Goal: Task Accomplishment & Management: Complete application form

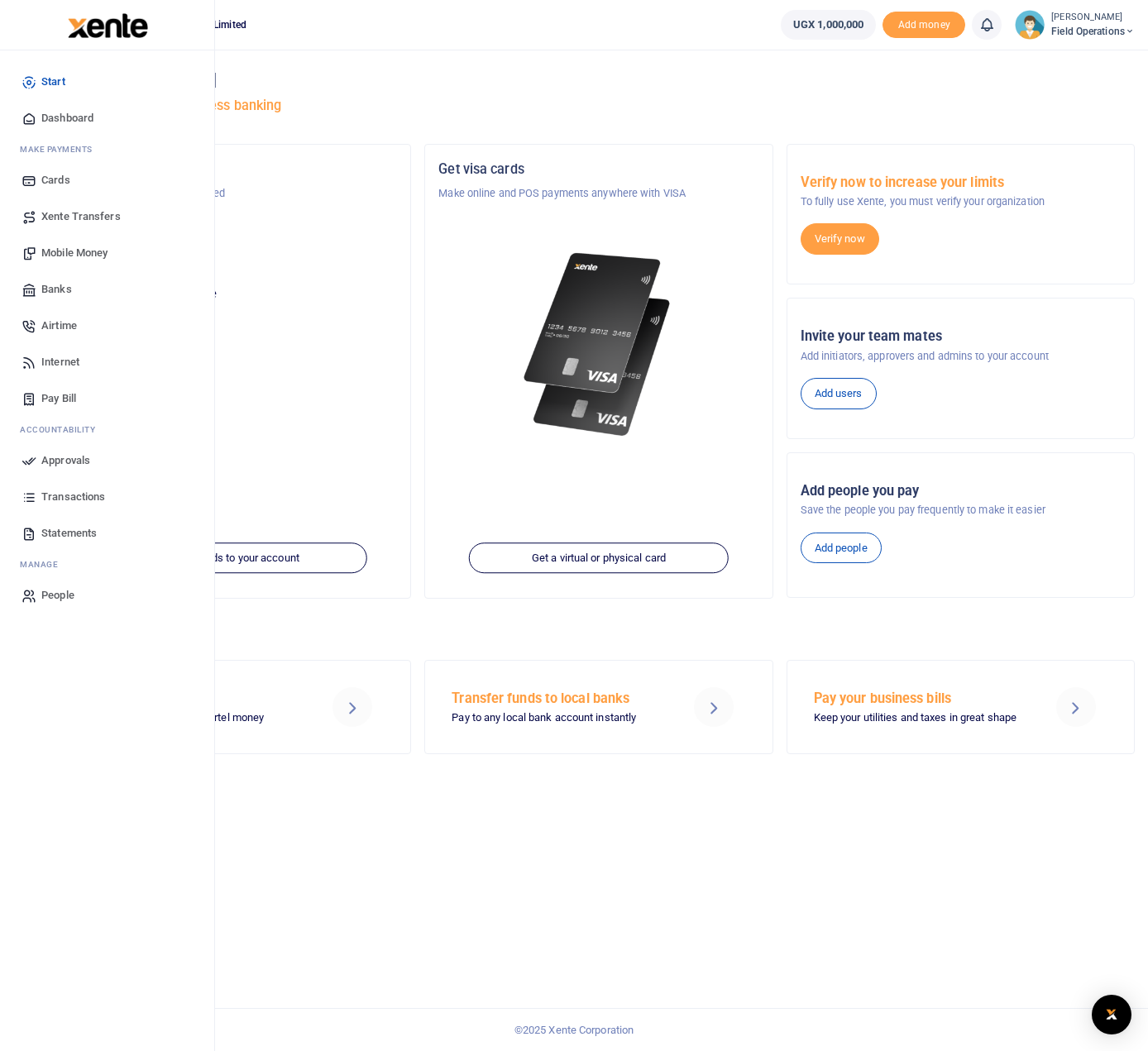
click at [86, 251] on span "Mobile Money" at bounding box center [74, 252] width 66 height 16
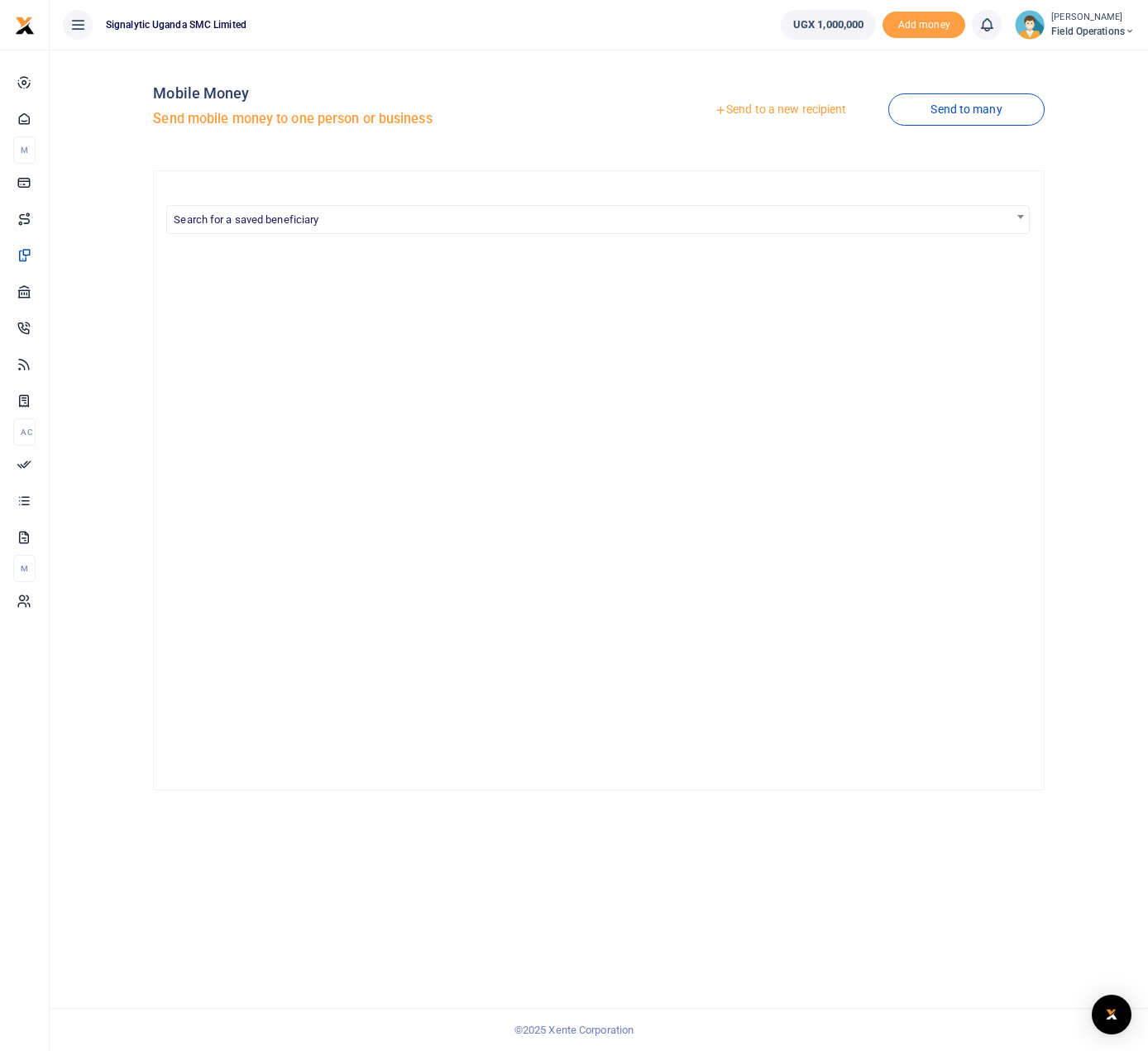
click at [640, 228] on span "Search for a saved beneficiary" at bounding box center [597, 219] width 861 height 26
click at [803, 109] on link "Send to a new recipient" at bounding box center [780, 109] width 215 height 30
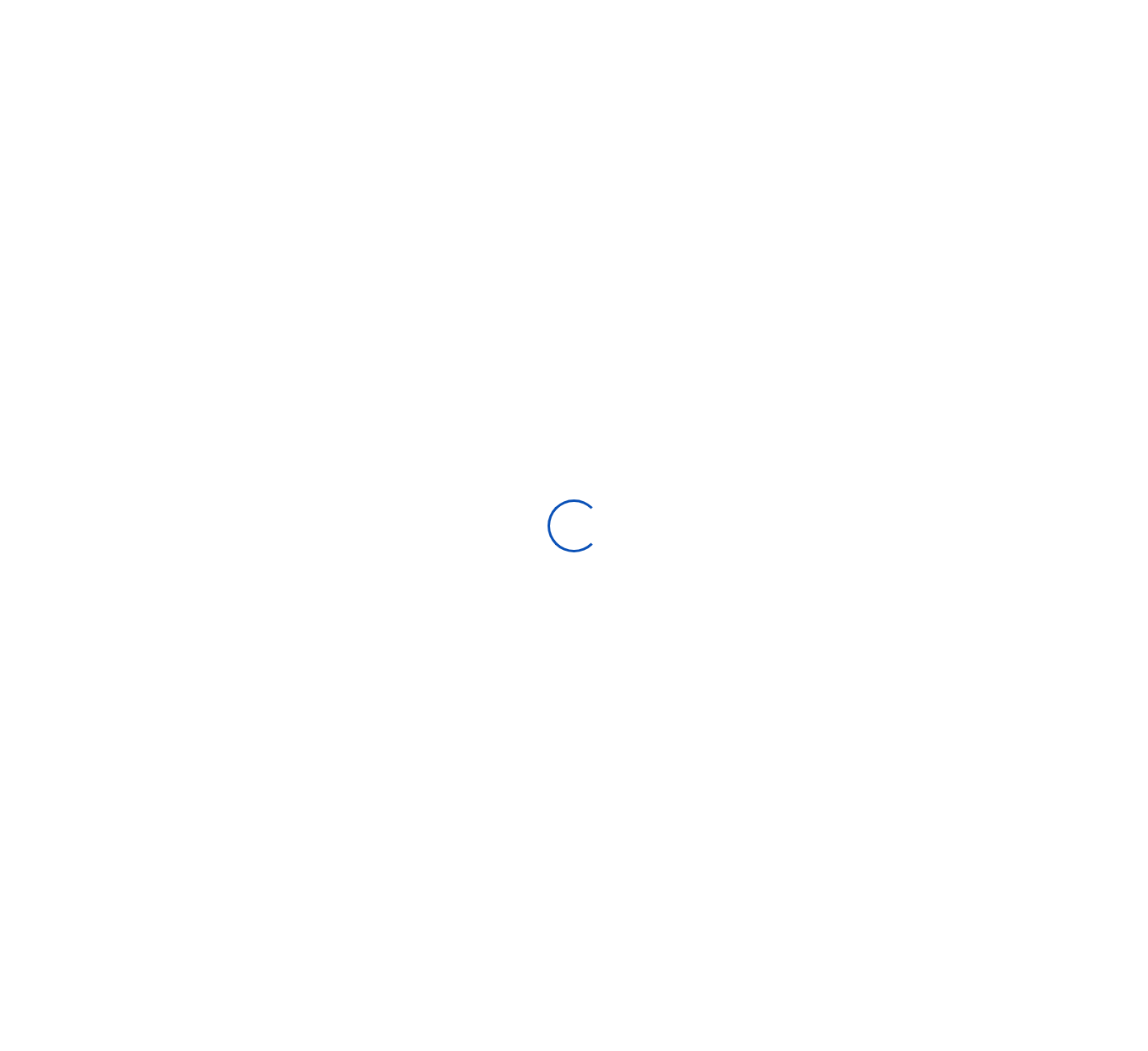
select select
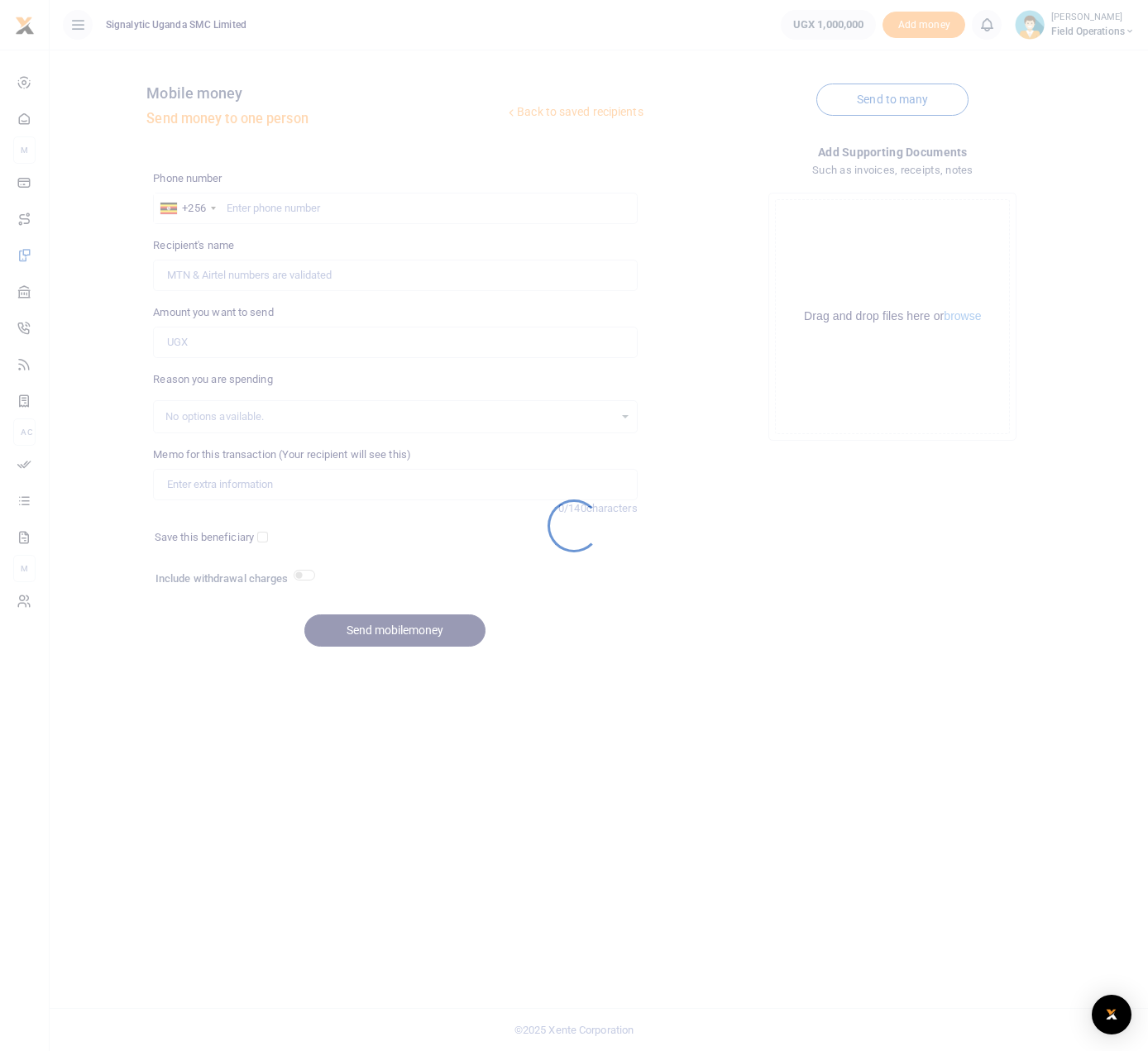
click at [338, 210] on div at bounding box center [574, 525] width 1148 height 1051
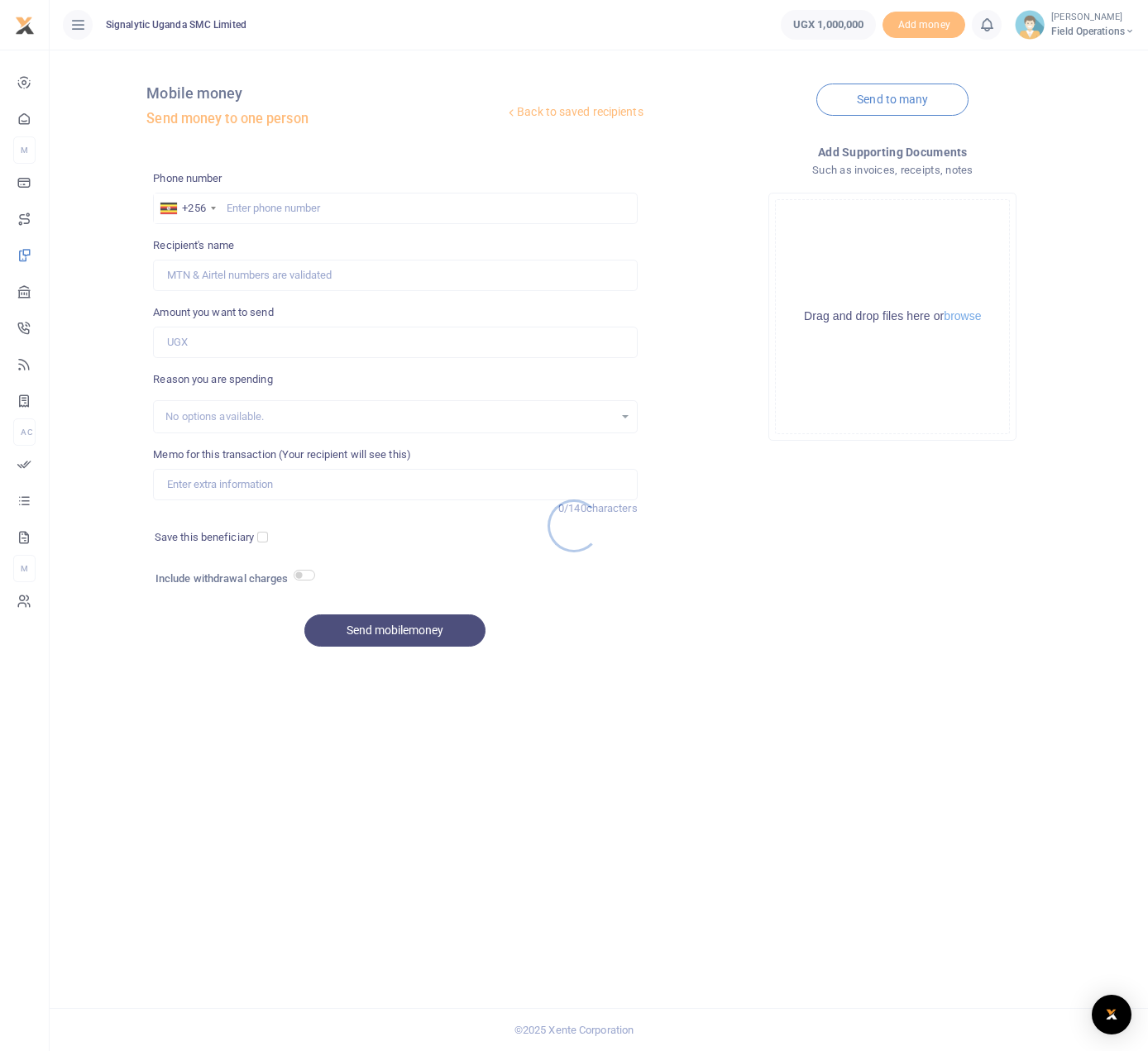
click at [373, 209] on div at bounding box center [574, 525] width 1148 height 1051
click at [424, 211] on div at bounding box center [574, 525] width 1148 height 1051
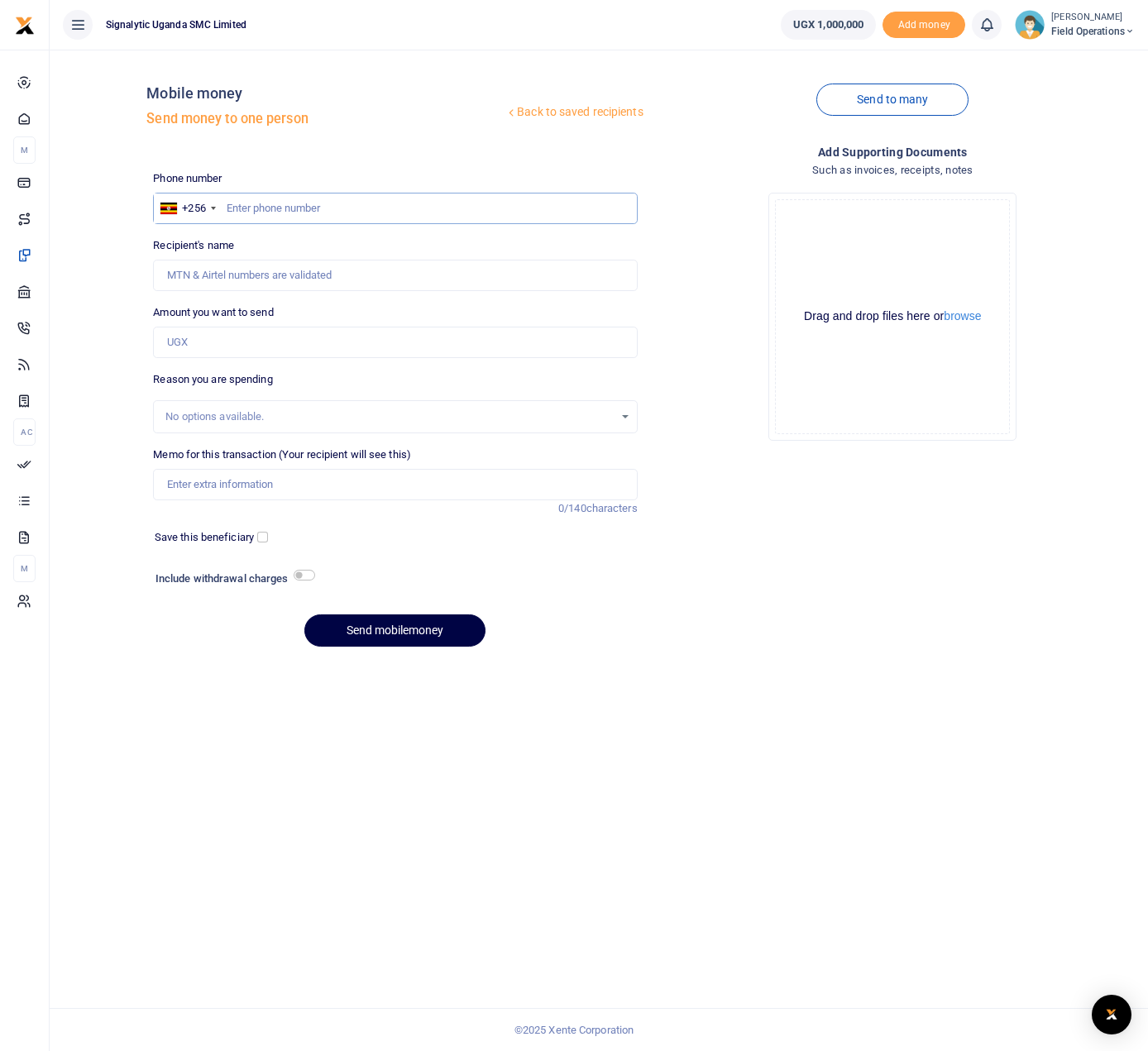
click at [397, 210] on input "text" at bounding box center [395, 208] width 484 height 32
type input "773103276"
type input "Elvis Baliraine Mugabi"
type input "773103276"
click at [255, 344] on input "Amount you want to send" at bounding box center [395, 342] width 484 height 32
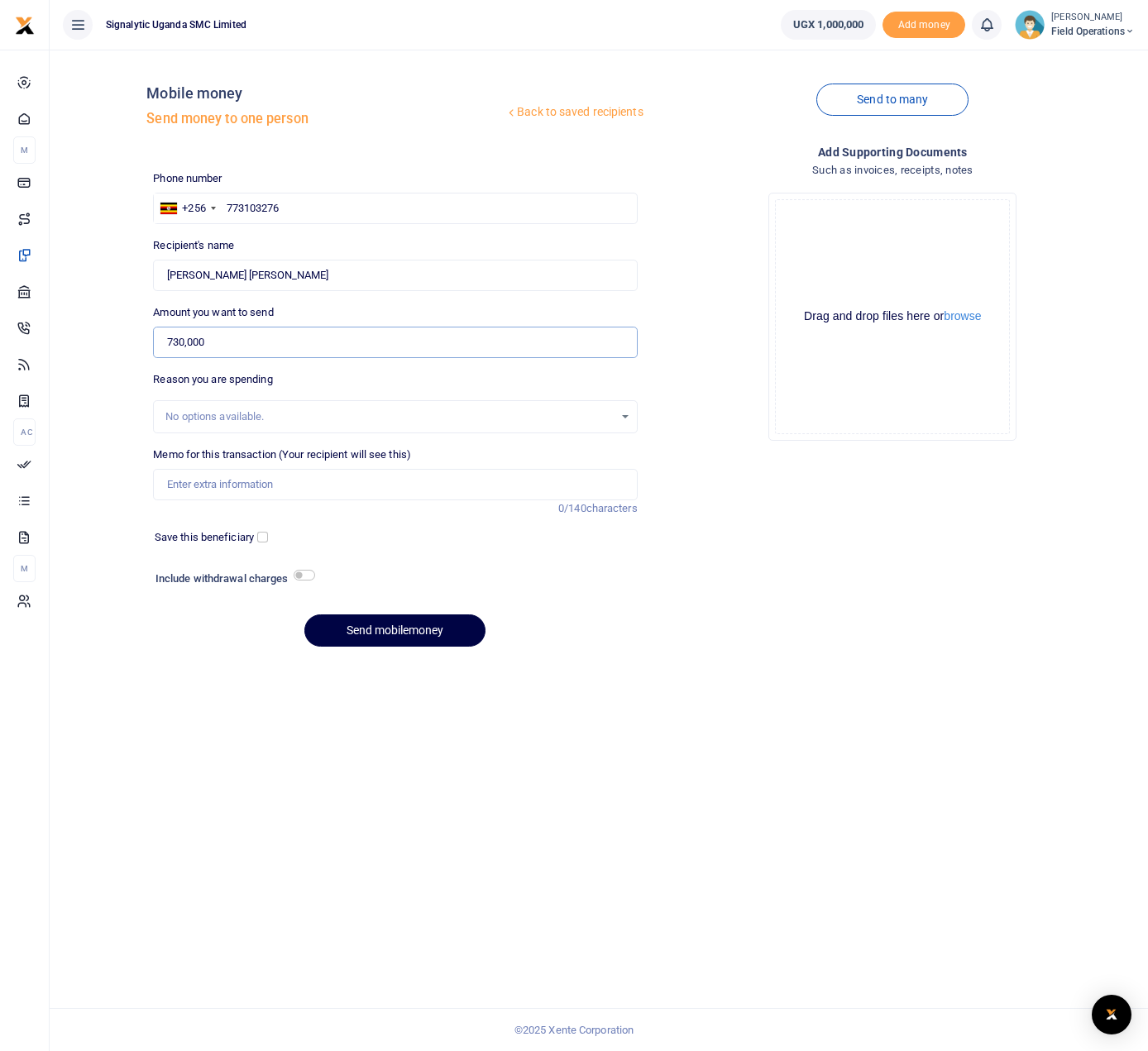
type input "730,000"
click at [245, 493] on input "Memo for this transaction (Your recipient will see this)" at bounding box center [395, 484] width 484 height 32
type input "C"
type input "STR"
click at [307, 579] on input "checkbox" at bounding box center [303, 575] width 21 height 11
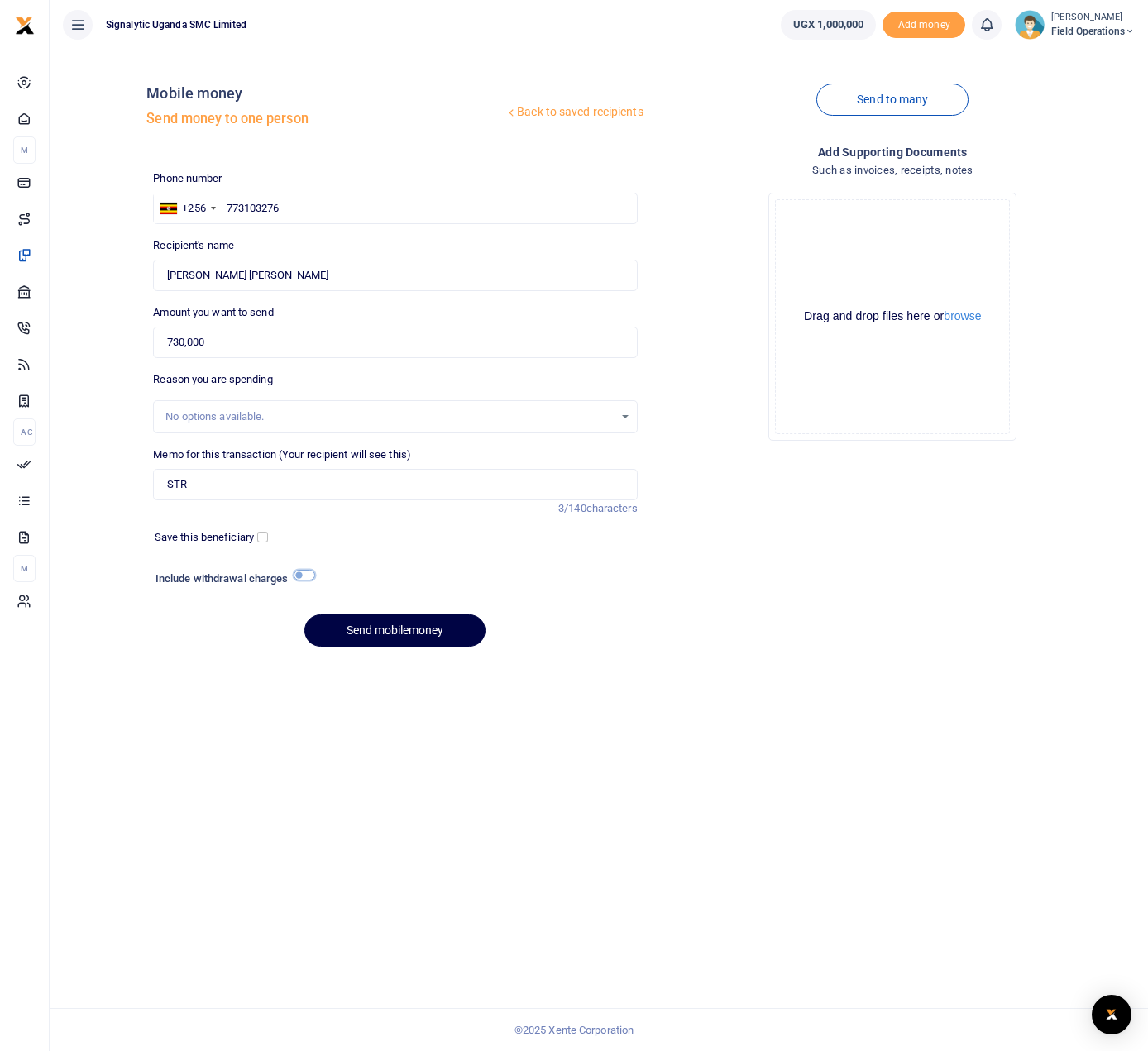
checkbox input "true"
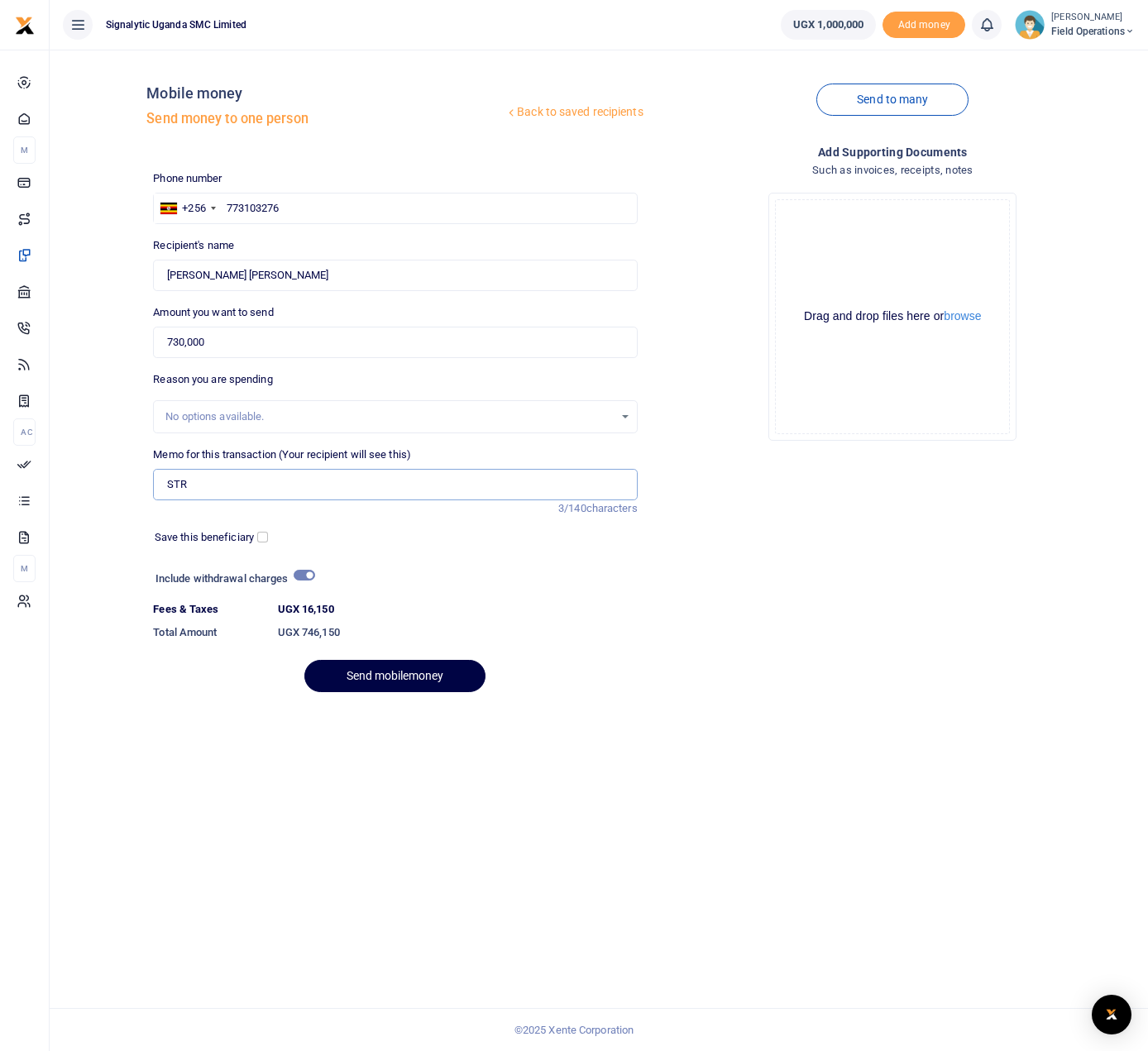
click at [207, 487] on input "STR" at bounding box center [395, 484] width 484 height 32
type input "C"
paste input "FieldTrip-00029"
type input "CHAI HELIUM MAI Advance to Seyi FieldTrip 00029"
click at [648, 609] on div "Add supporting Documents Such as invoices, receipts, notes Drop your files here…" at bounding box center [892, 424] width 497 height 564
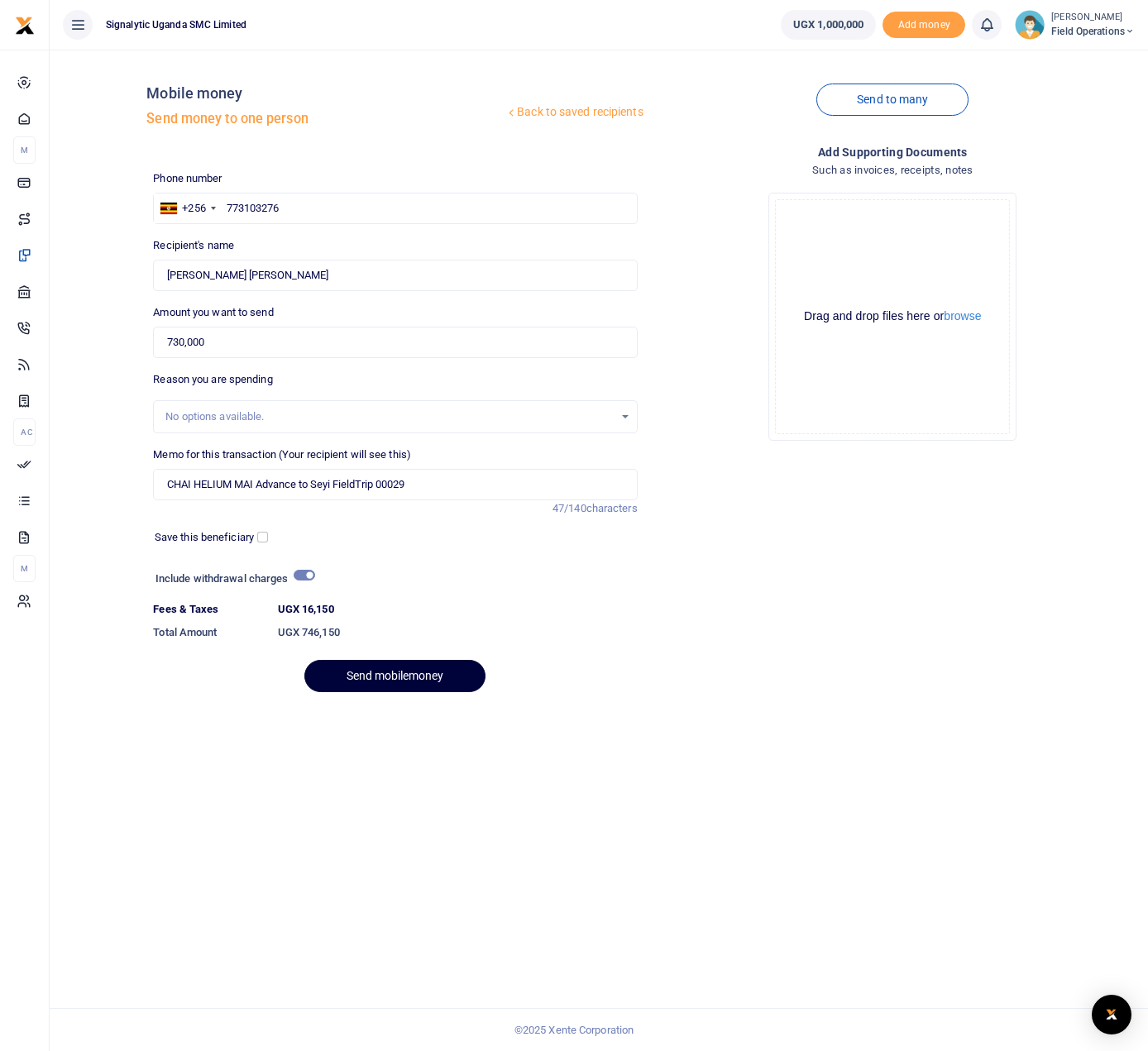
click at [394, 678] on button "Send mobilemoney" at bounding box center [395, 676] width 181 height 32
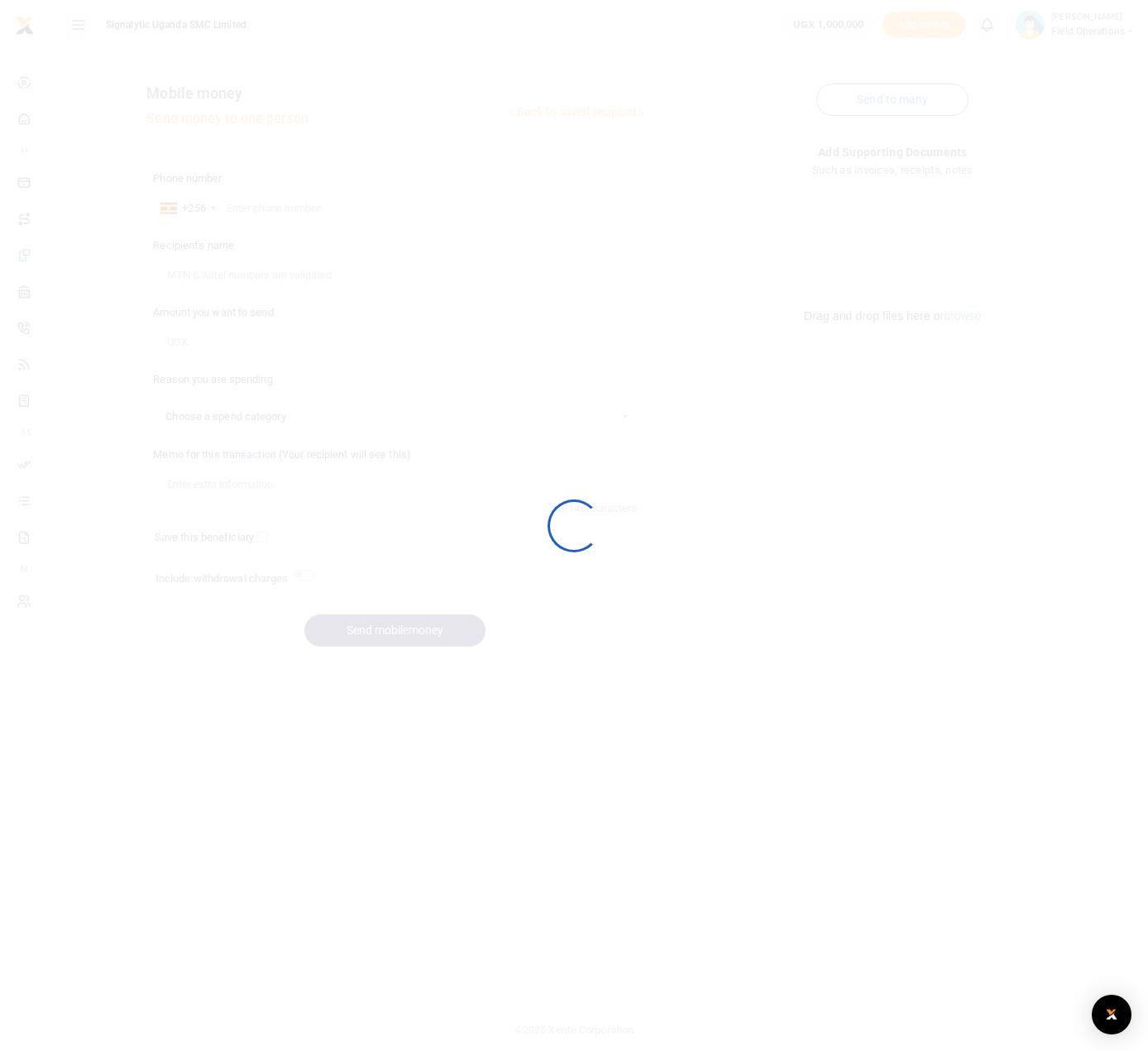
select select
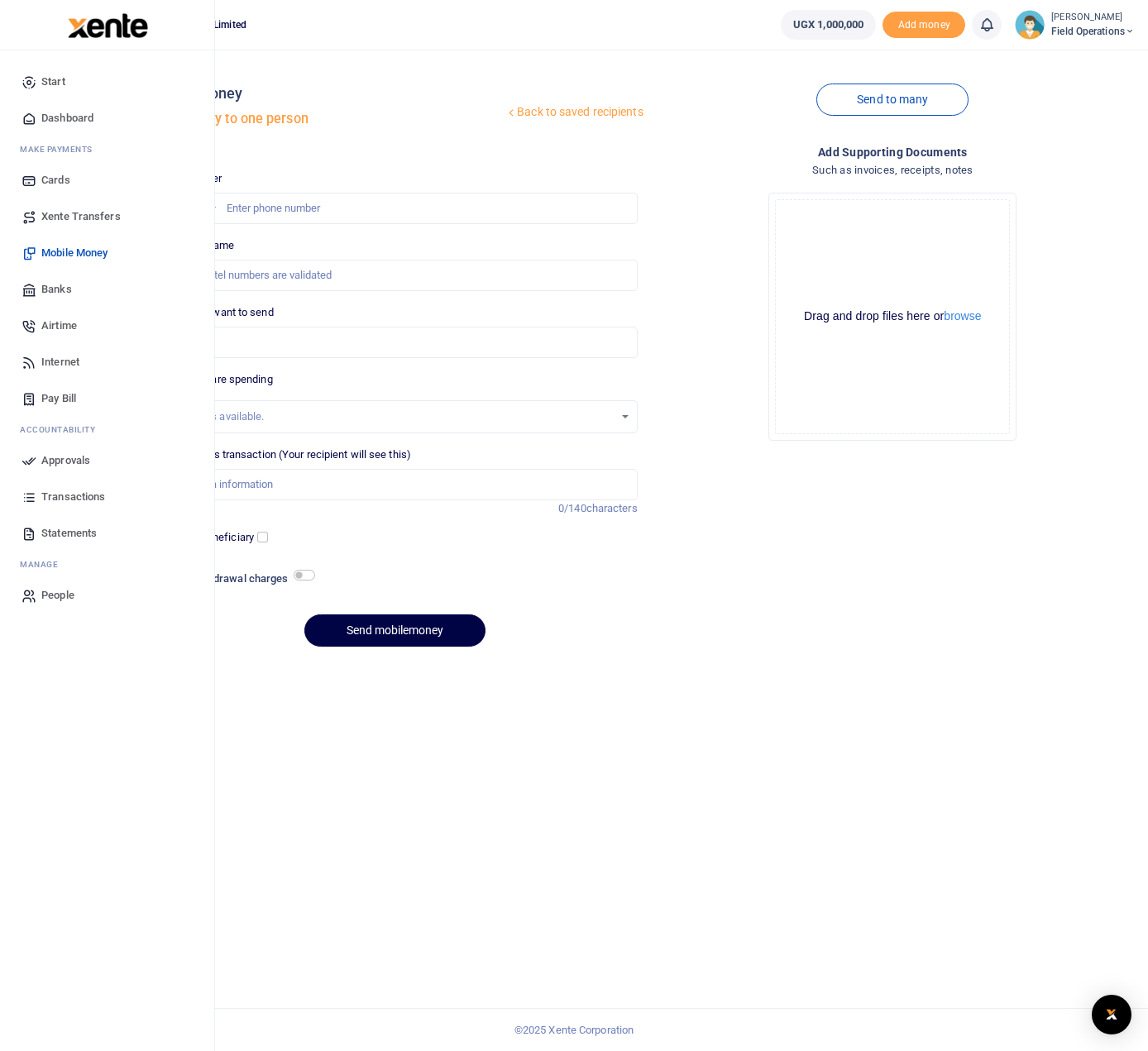
click at [64, 462] on span "Approvals" at bounding box center [65, 460] width 49 height 16
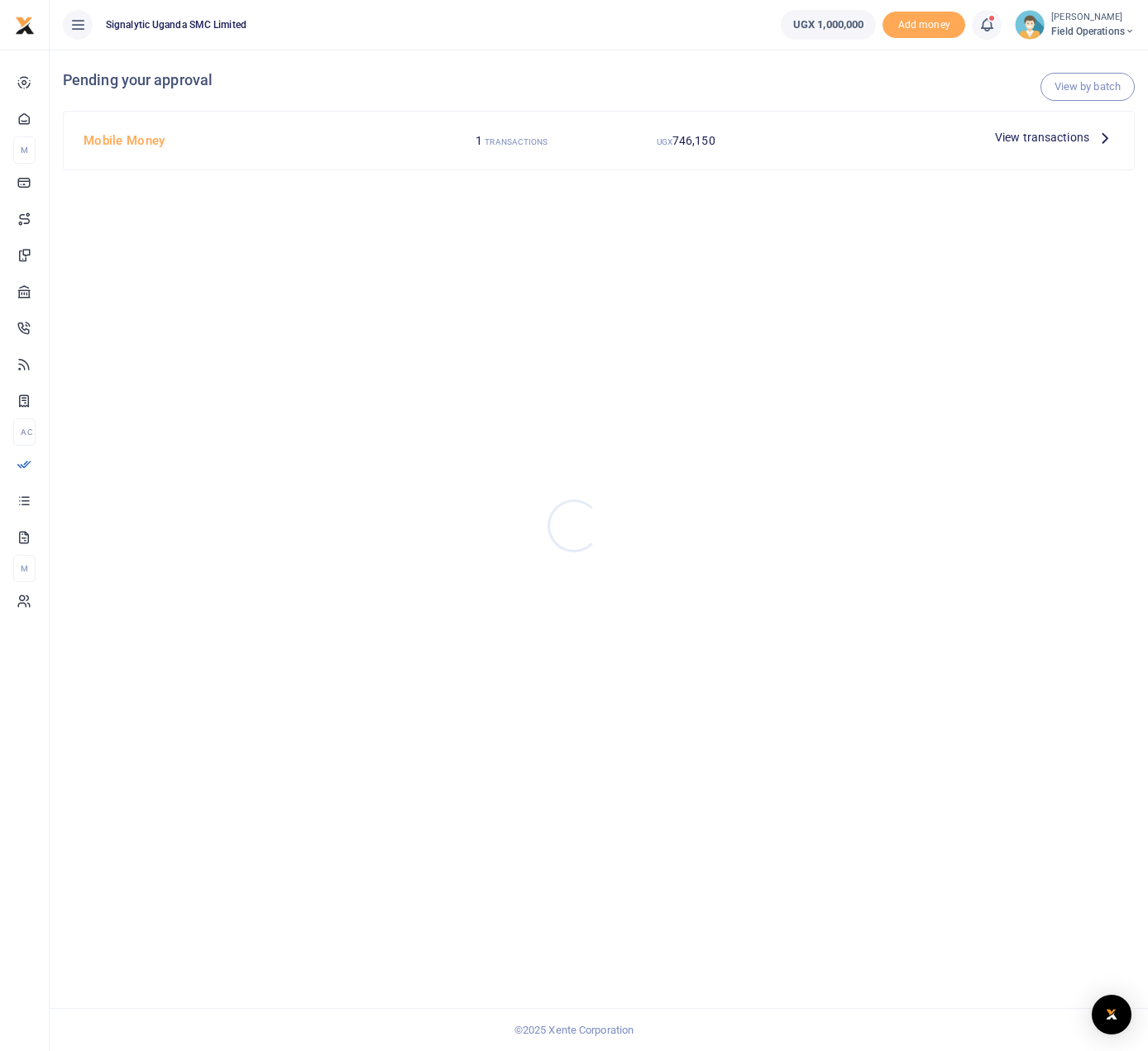
drag, startPoint x: 969, startPoint y: 133, endPoint x: 1038, endPoint y: 130, distance: 69.1
click at [969, 133] on div at bounding box center [574, 525] width 1148 height 1051
click at [1038, 130] on span "View transactions" at bounding box center [1042, 137] width 94 height 18
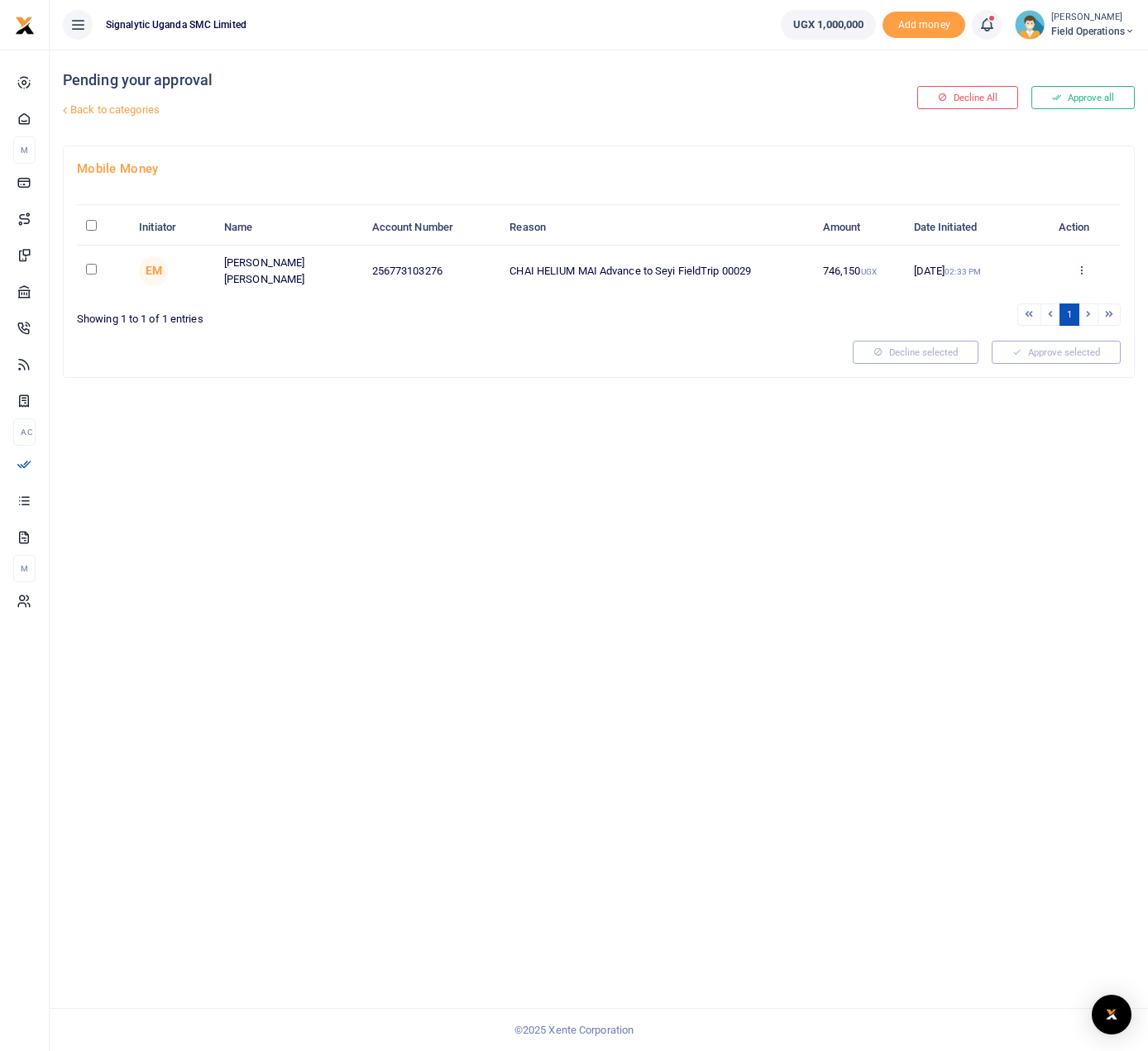
click at [1084, 269] on icon at bounding box center [1080, 270] width 11 height 12
click at [1006, 300] on link "Approve" at bounding box center [1021, 296] width 131 height 23
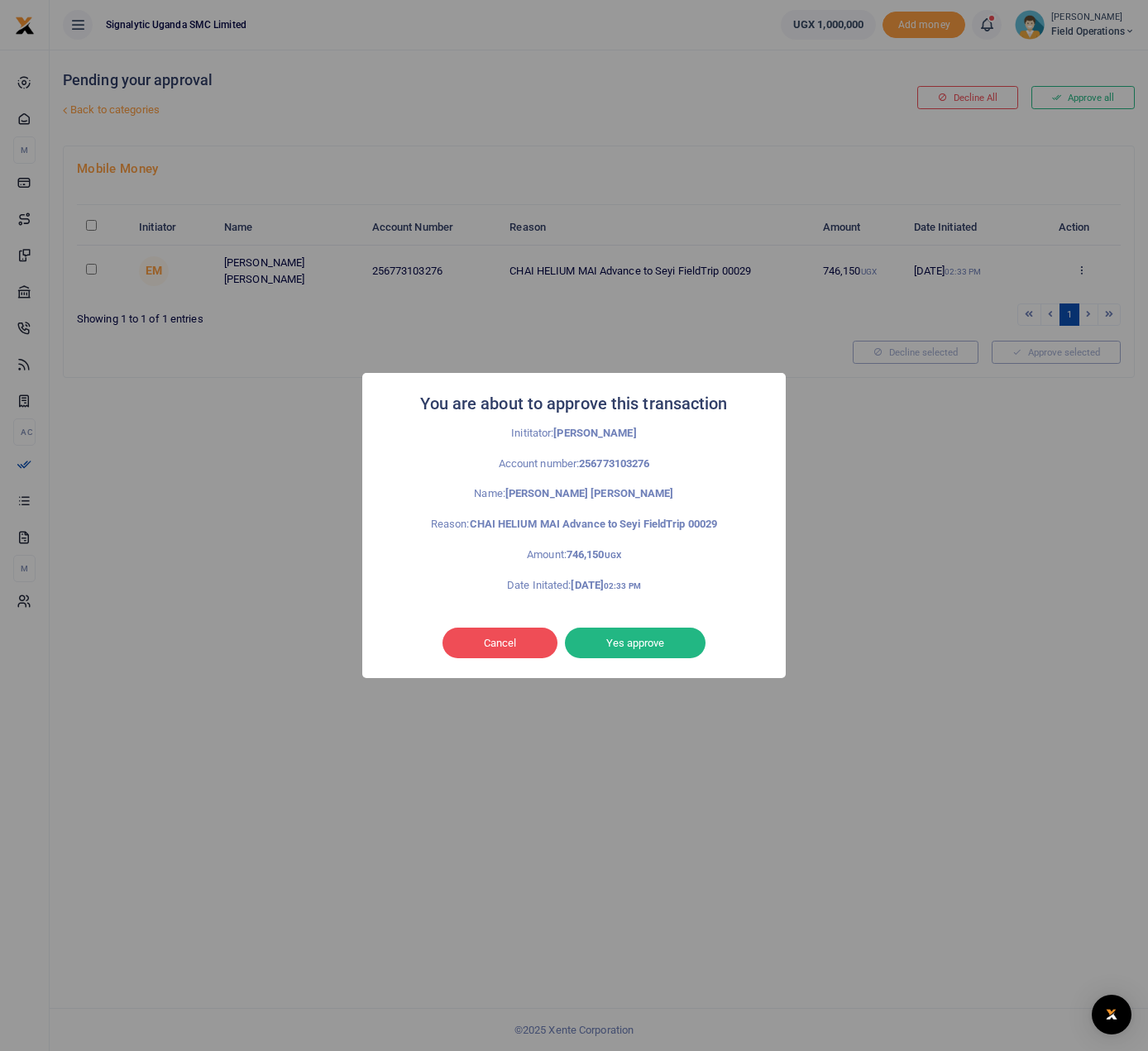
click at [636, 645] on button "Yes approve" at bounding box center [635, 643] width 140 height 32
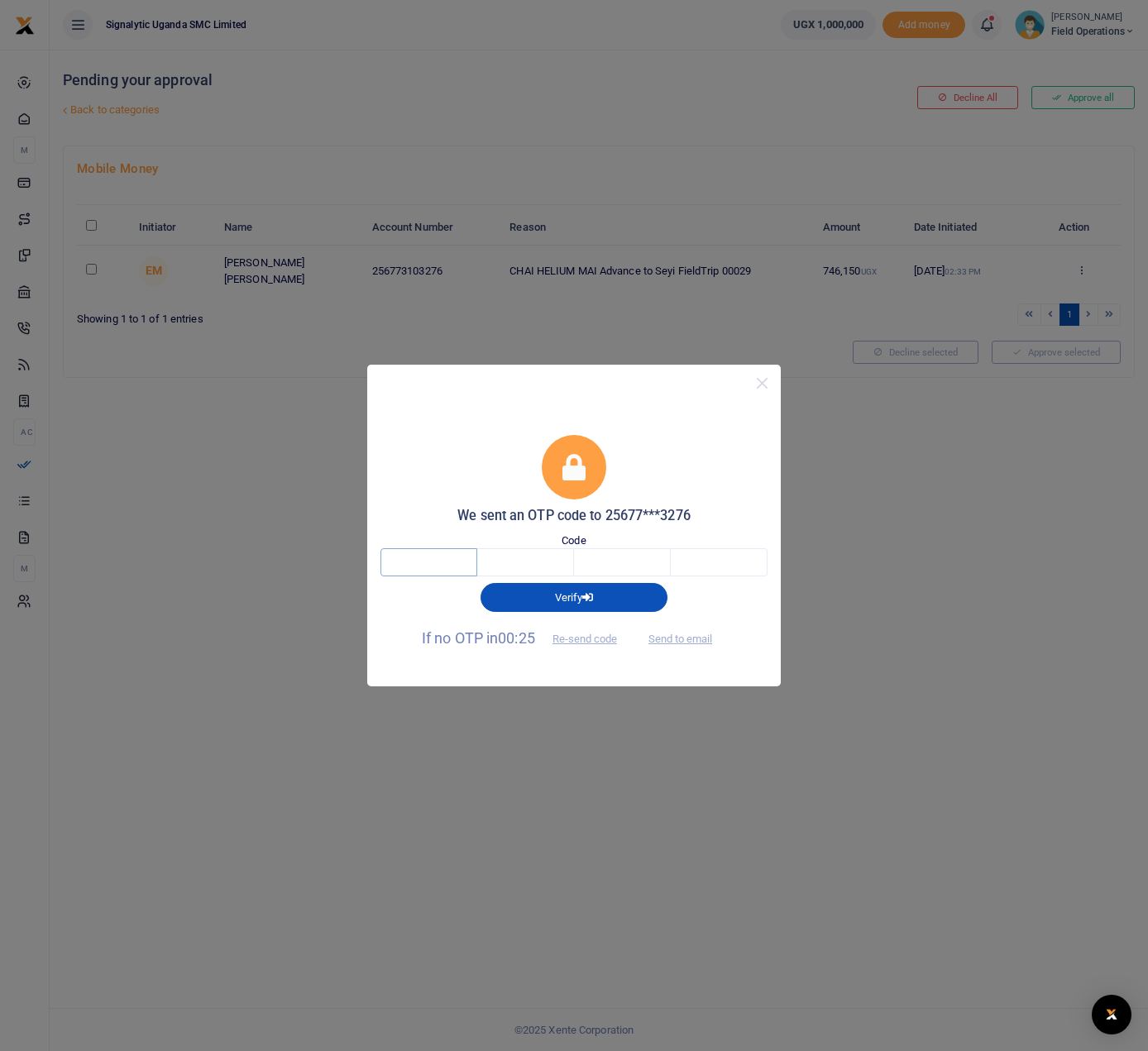
click at [440, 561] on input "text" at bounding box center [428, 562] width 97 height 28
type input "9"
type input "4"
type input "2"
